Goal: Transaction & Acquisition: Purchase product/service

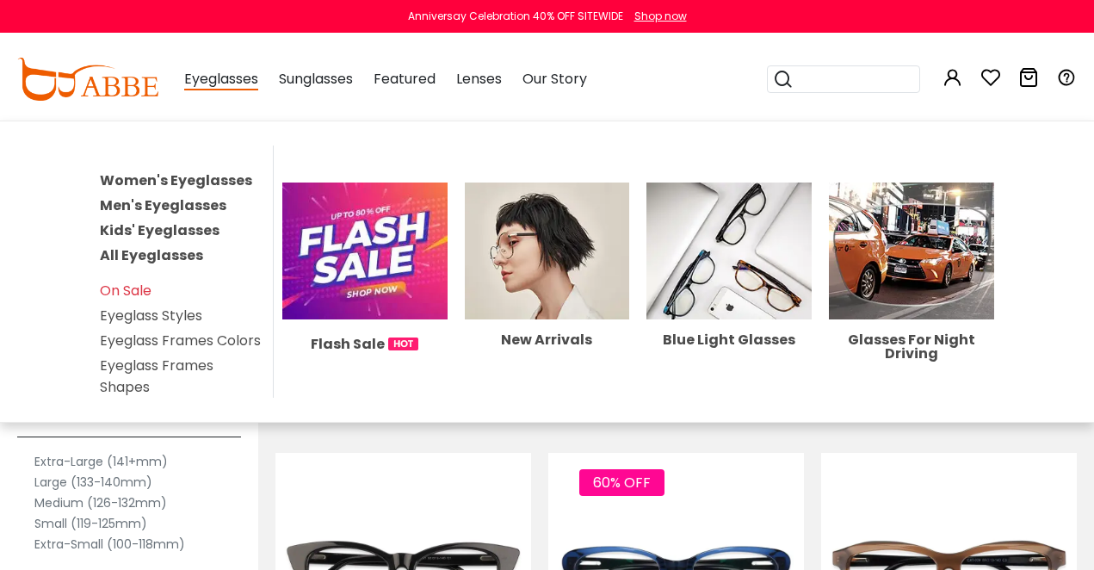
click at [176, 183] on link "Women's Eyeglasses" at bounding box center [176, 180] width 152 height 20
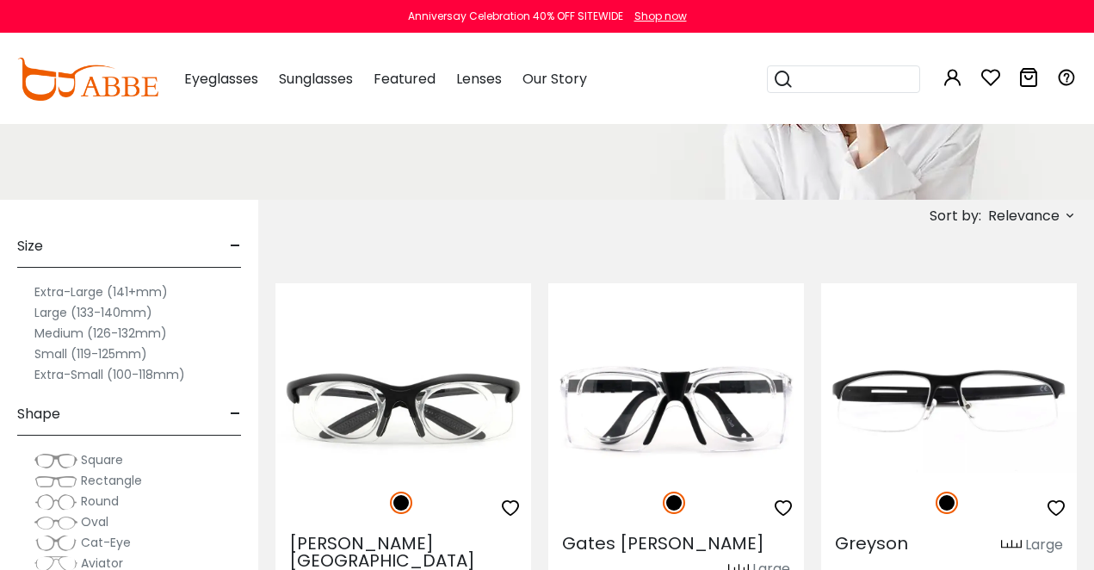
scroll to position [238, 0]
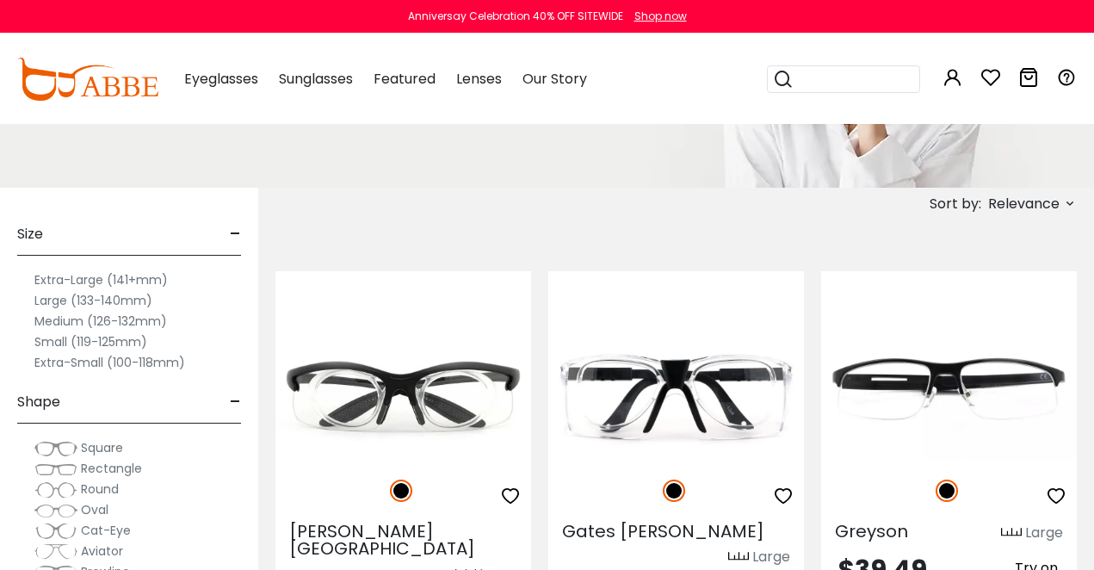
click at [80, 344] on label "Small (119-125mm)" at bounding box center [90, 342] width 113 height 21
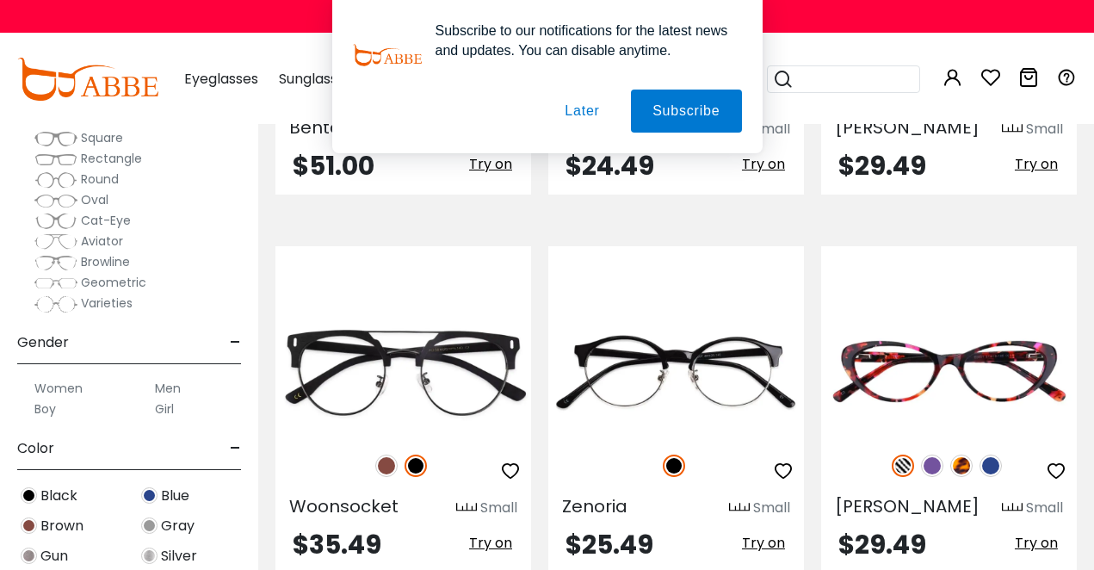
scroll to position [2290, 0]
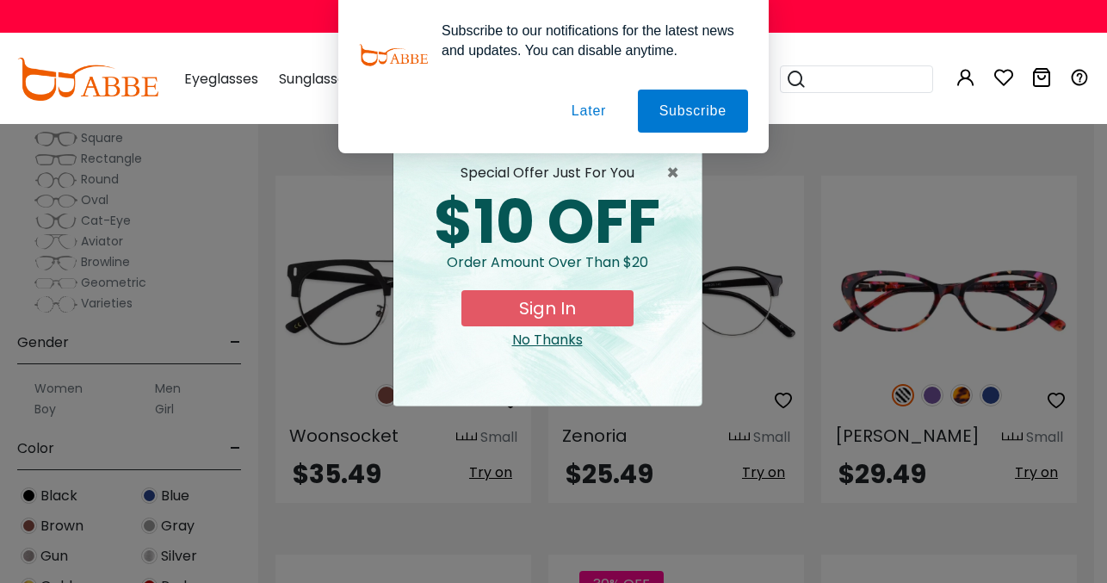
click at [605, 117] on button "Later" at bounding box center [588, 111] width 77 height 43
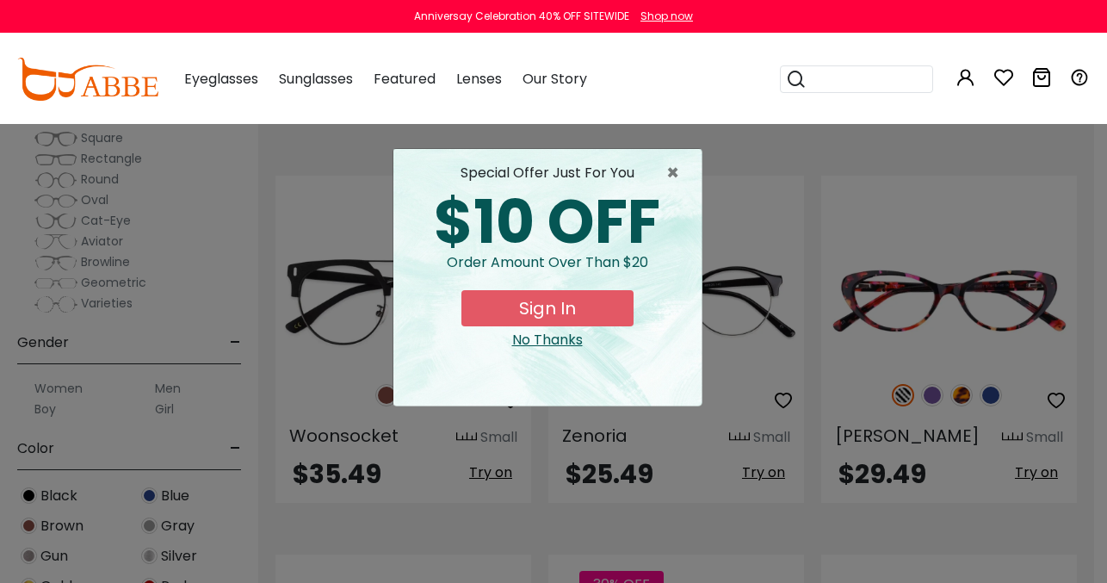
click at [834, 194] on div "× special offer just for you $10 OFF Order amount over than $20 Sign In No Than…" at bounding box center [553, 291] width 1107 height 583
click at [807, 195] on div "× special offer just for you $10 OFF Order amount over than $20 Sign In No Than…" at bounding box center [553, 291] width 1107 height 583
click at [680, 164] on span "×" at bounding box center [677, 173] width 22 height 21
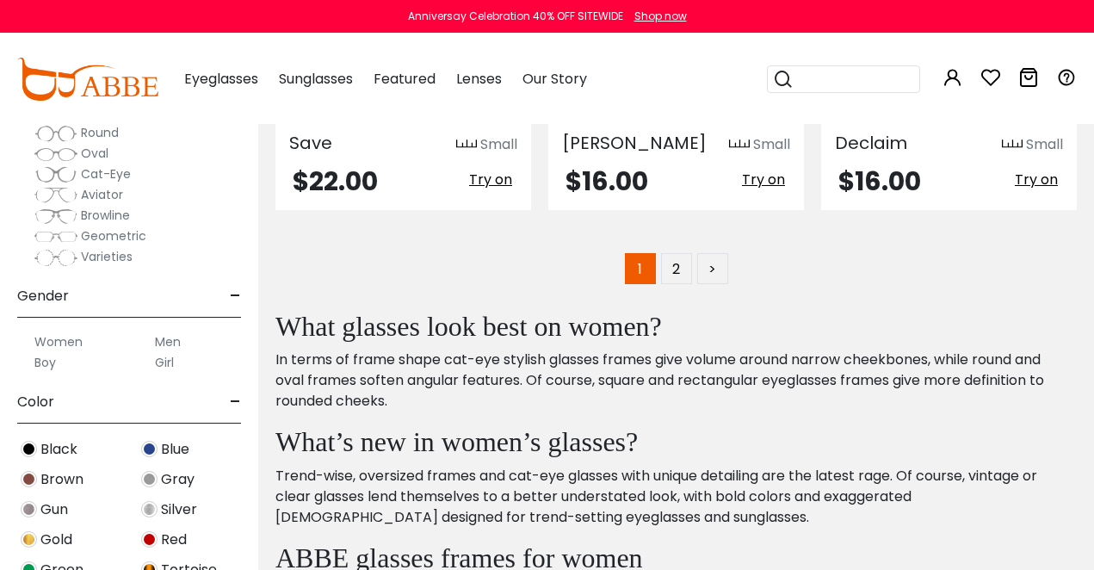
scroll to position [0, 0]
